Goal: Use online tool/utility: Utilize a website feature to perform a specific function

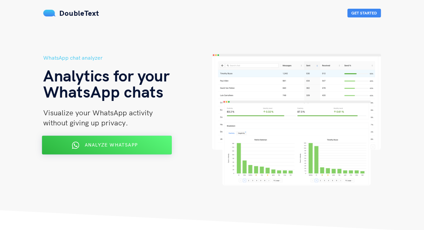
click at [130, 145] on span "Analyze WhatsApp" at bounding box center [111, 145] width 53 height 6
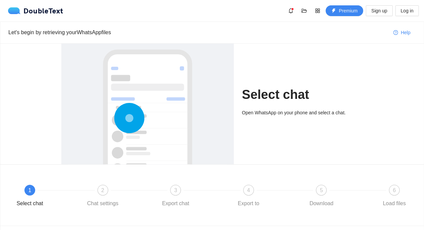
scroll to position [41, 0]
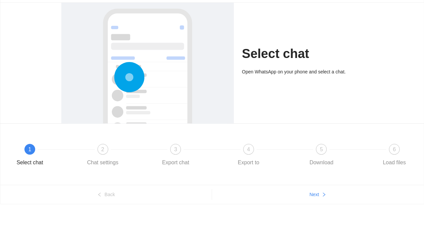
click at [28, 150] on div "1" at bounding box center [29, 149] width 11 height 11
click at [146, 59] on div at bounding box center [147, 99] width 159 height 200
click at [274, 58] on h1 "Select chat" at bounding box center [302, 54] width 121 height 16
click at [315, 194] on span "Next" at bounding box center [315, 194] width 10 height 7
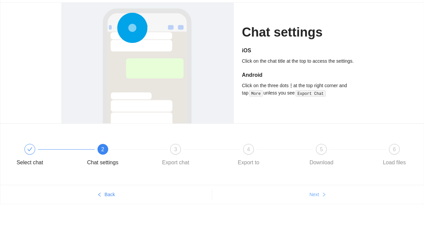
click at [315, 194] on span "Next" at bounding box center [315, 194] width 10 height 7
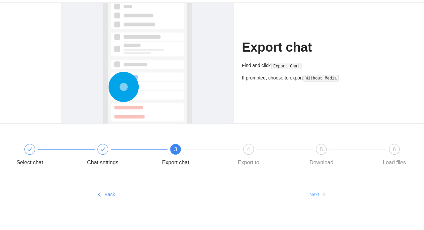
click at [314, 194] on span "Next" at bounding box center [315, 194] width 10 height 7
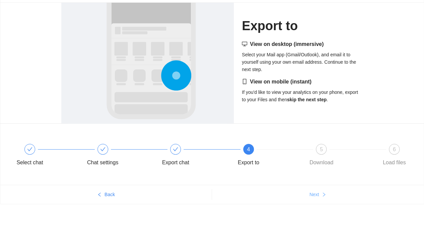
click at [314, 194] on span "Next" at bounding box center [315, 194] width 10 height 7
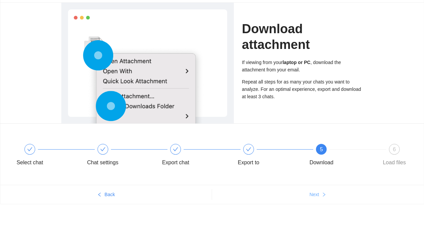
click at [314, 194] on span "Next" at bounding box center [315, 194] width 10 height 7
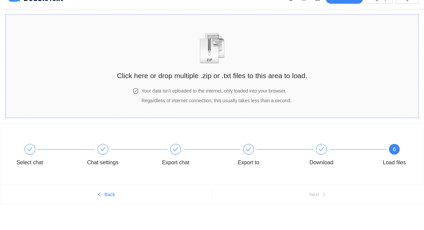
scroll to position [0, 0]
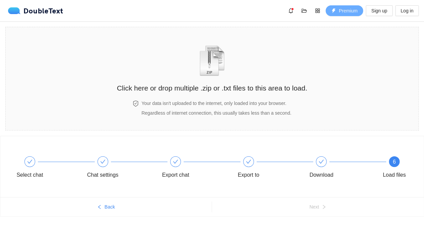
click at [346, 10] on span "Premium" at bounding box center [348, 10] width 19 height 7
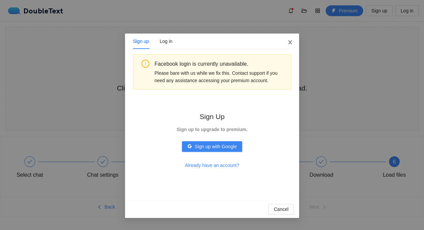
click at [293, 43] on icon "close" at bounding box center [290, 42] width 5 height 5
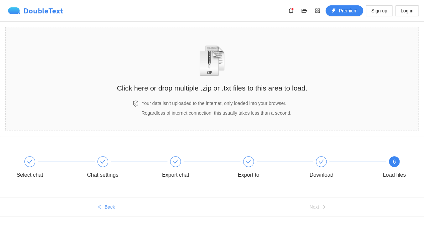
click at [33, 12] on div "DoubleText" at bounding box center [35, 10] width 55 height 7
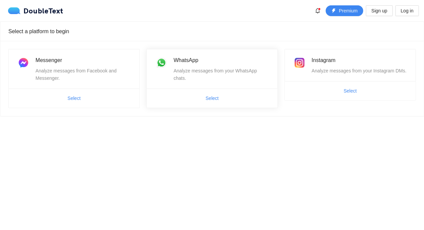
click at [189, 83] on div "WhatsApp Analyze messages from your WhatsApp chats." at bounding box center [212, 68] width 131 height 39
